Goal: Navigation & Orientation: Understand site structure

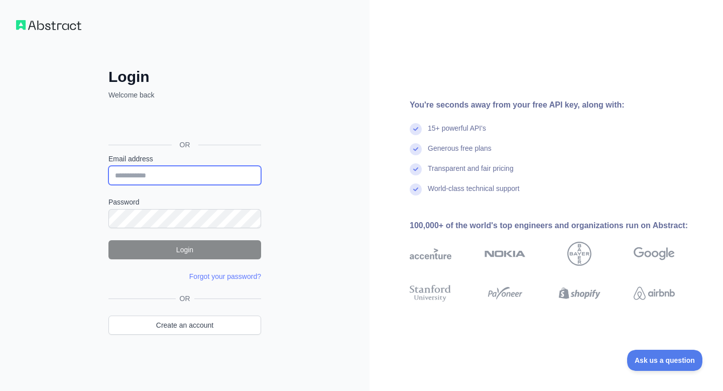
type input "**********"
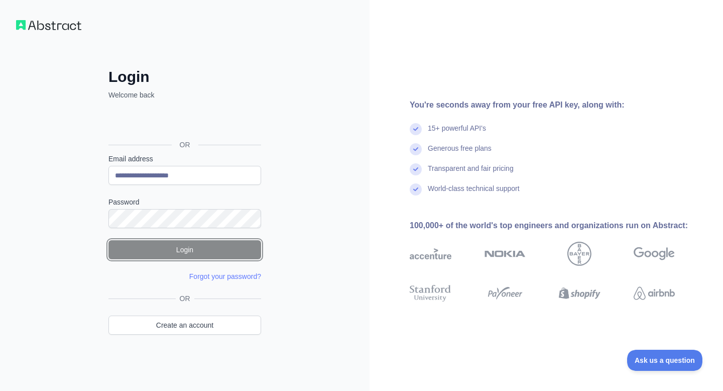
click at [218, 249] on button "Login" at bounding box center [184, 249] width 153 height 19
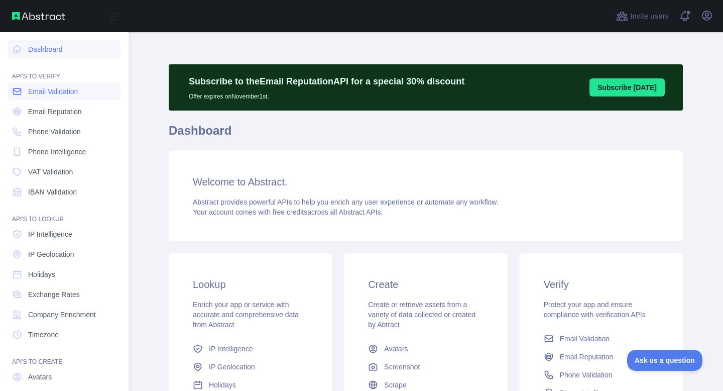
click at [40, 87] on span "Email Validation" at bounding box center [53, 91] width 50 height 10
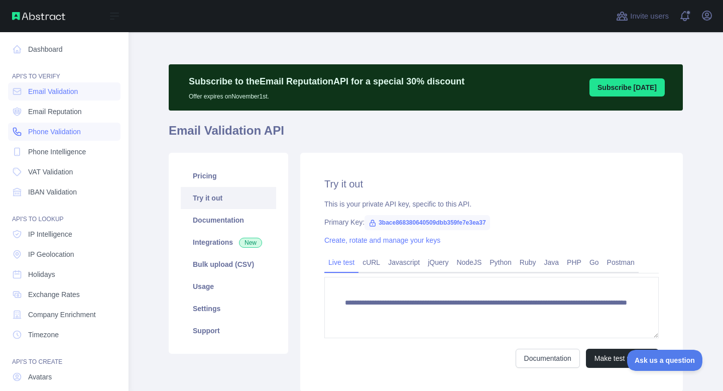
click at [52, 131] on span "Phone Validation" at bounding box center [54, 131] width 53 height 10
click at [42, 63] on div "API'S TO VERIFY" at bounding box center [64, 70] width 112 height 20
click at [42, 51] on link "Dashboard" at bounding box center [64, 49] width 112 height 18
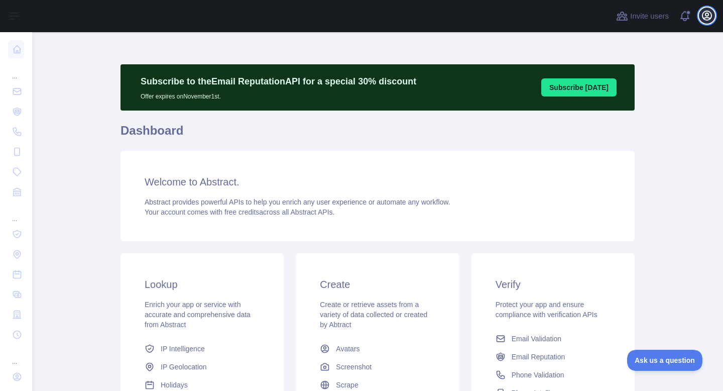
click at [708, 18] on icon "button" at bounding box center [706, 15] width 9 height 9
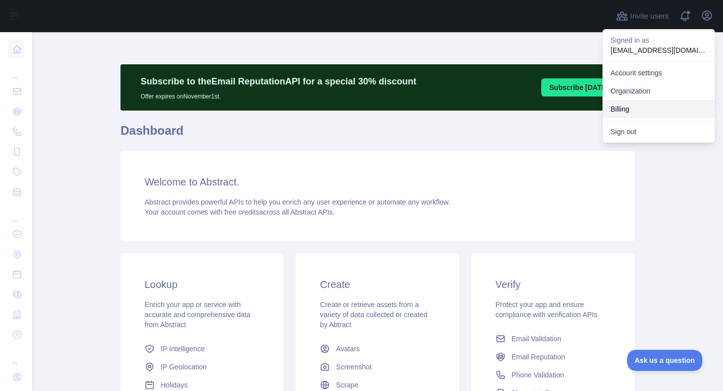
click at [626, 109] on button "Billing" at bounding box center [658, 109] width 112 height 18
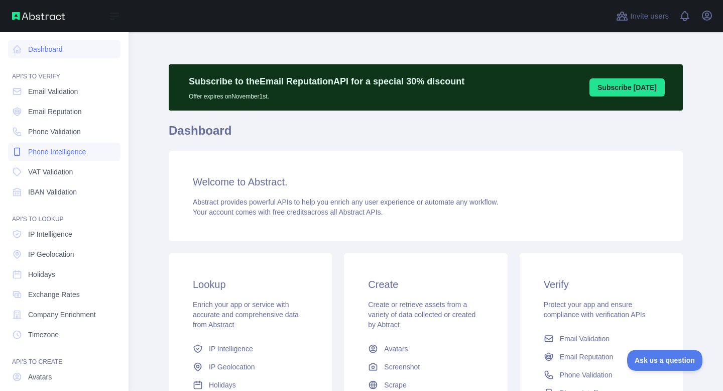
click at [62, 148] on span "Phone Intelligence" at bounding box center [57, 152] width 58 height 10
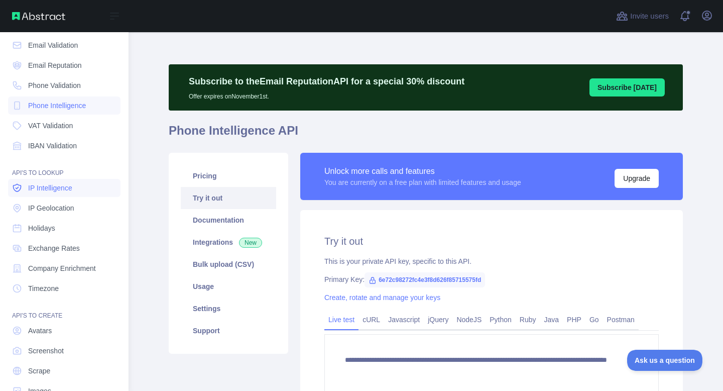
scroll to position [42, 0]
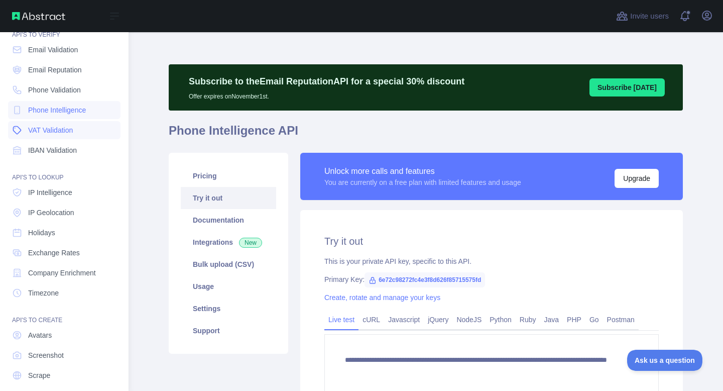
click at [53, 130] on span "VAT Validation" at bounding box center [50, 130] width 45 height 10
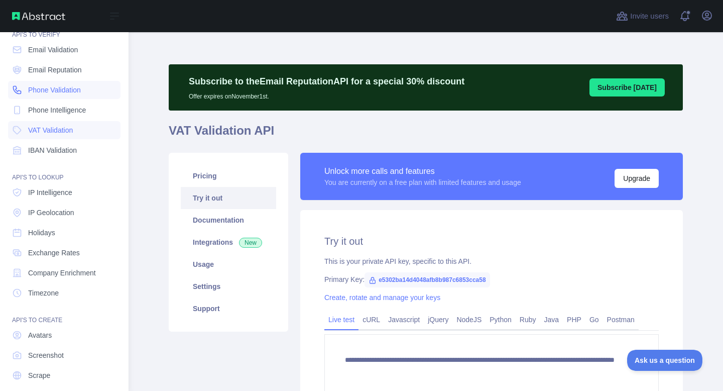
click at [54, 95] on link "Phone Validation" at bounding box center [64, 90] width 112 height 18
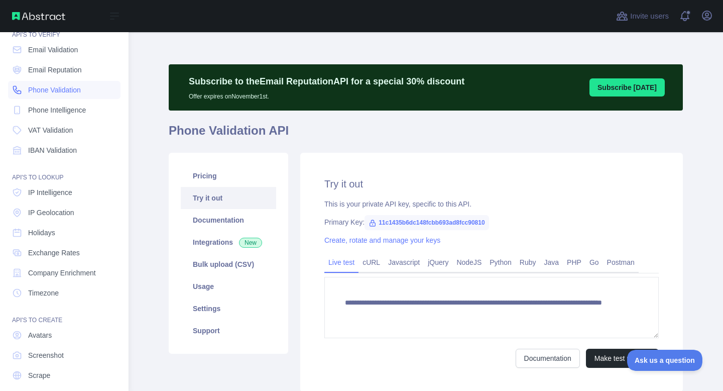
scroll to position [71, 0]
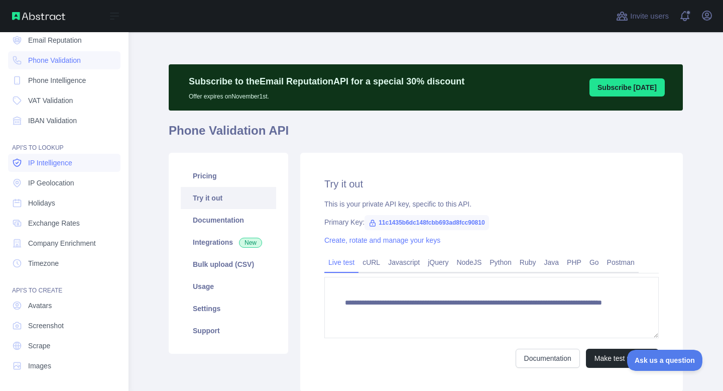
click at [64, 162] on span "IP Intelligence" at bounding box center [50, 163] width 44 height 10
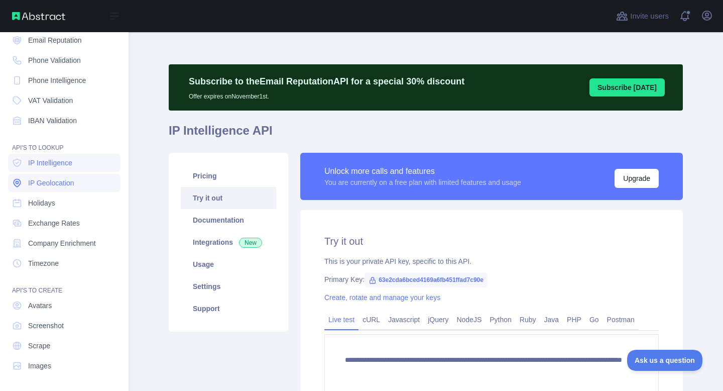
click at [69, 180] on span "IP Geolocation" at bounding box center [51, 183] width 46 height 10
click at [44, 199] on span "Holidays" at bounding box center [41, 203] width 27 height 10
click at [44, 212] on nav "Dashboard API'S TO VERIFY Email Validation Email Reputation Phone Validation Ph…" at bounding box center [64, 168] width 112 height 414
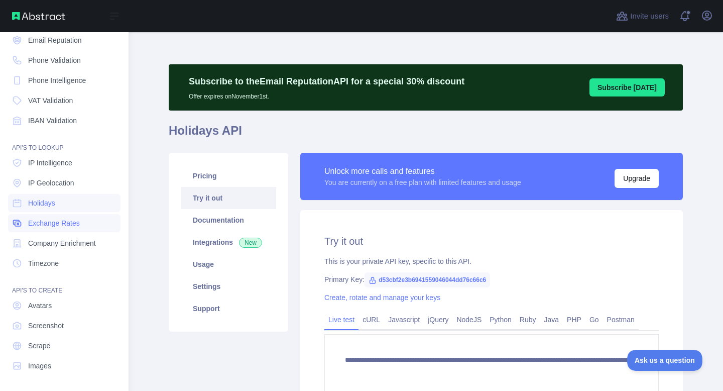
click at [44, 220] on span "Exchange Rates" at bounding box center [54, 223] width 52 height 10
click at [47, 244] on span "Company Enrichment" at bounding box center [62, 243] width 68 height 10
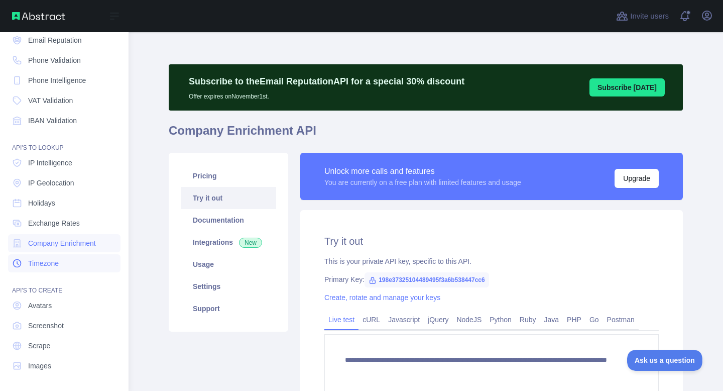
click at [47, 258] on span "Timezone" at bounding box center [43, 263] width 31 height 10
click at [43, 302] on span "Avatars" at bounding box center [40, 305] width 24 height 10
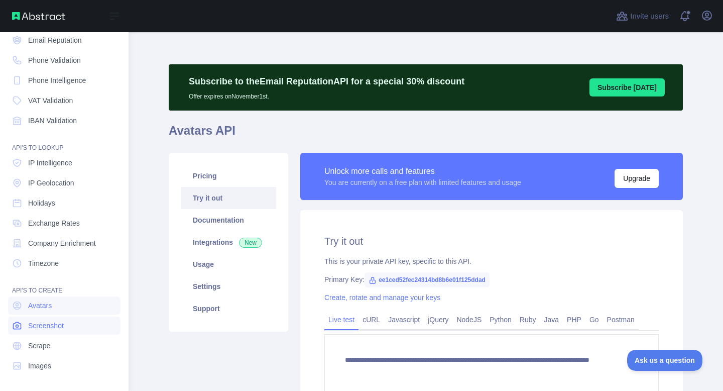
click at [45, 326] on span "Screenshot" at bounding box center [46, 325] width 36 height 10
click at [45, 348] on span "Scrape" at bounding box center [39, 345] width 22 height 10
click at [47, 362] on span "Images" at bounding box center [39, 365] width 23 height 10
